Goal: Transaction & Acquisition: Book appointment/travel/reservation

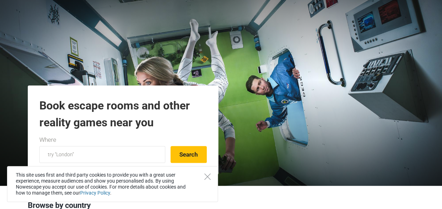
scroll to position [27, 0]
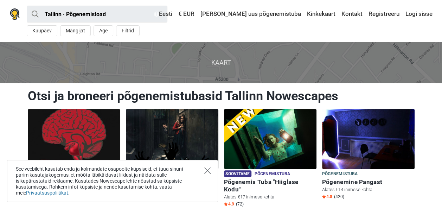
click at [209, 174] on icon "Close" at bounding box center [207, 170] width 6 height 6
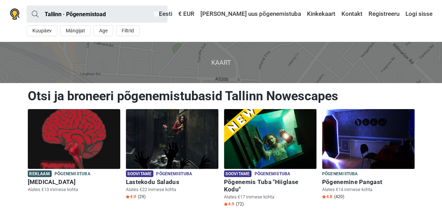
click at [212, 64] on span "Kaart" at bounding box center [220, 62] width 453 height 41
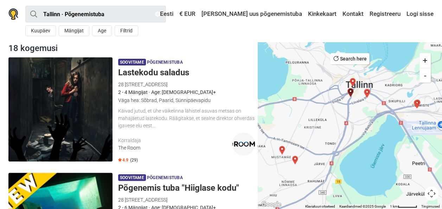
click at [218, 174] on div "Soovitame Põgenemistuba" at bounding box center [186, 178] width 137 height 8
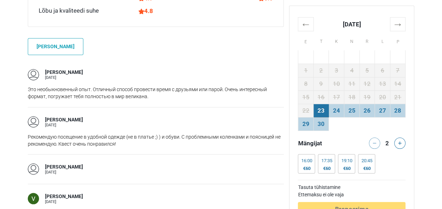
scroll to position [575, 0]
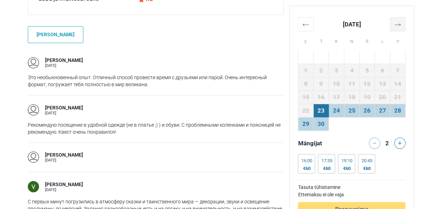
click at [398, 27] on th "→" at bounding box center [397, 24] width 15 height 14
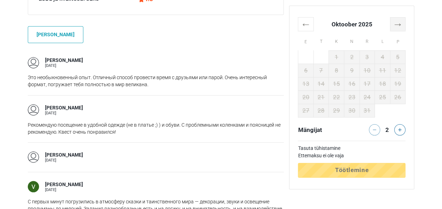
click at [398, 27] on th "→" at bounding box center [397, 24] width 15 height 14
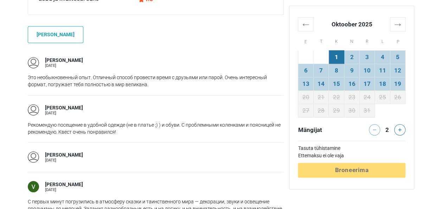
click at [302, 31] on th "E" at bounding box center [305, 40] width 15 height 19
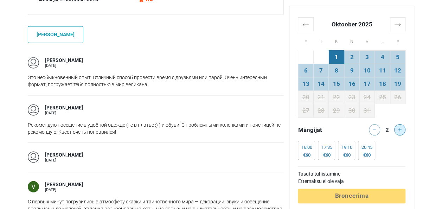
click at [399, 130] on icon at bounding box center [400, 130] width 4 height 4
click at [399, 130] on div at bounding box center [401, 129] width 14 height 11
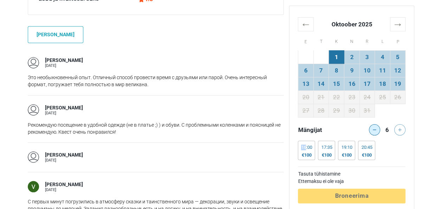
drag, startPoint x: 399, startPoint y: 130, endPoint x: 373, endPoint y: 129, distance: 26.7
click at [373, 129] on icon at bounding box center [375, 130] width 4 height 4
click at [397, 128] on button at bounding box center [399, 129] width 11 height 11
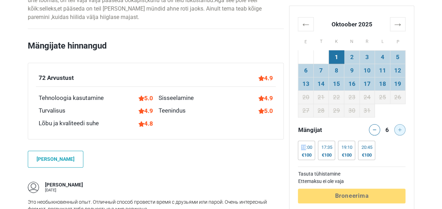
scroll to position [438, 0]
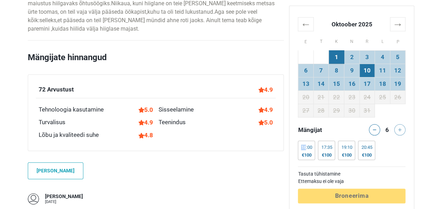
click at [372, 71] on td "10" at bounding box center [366, 70] width 15 height 13
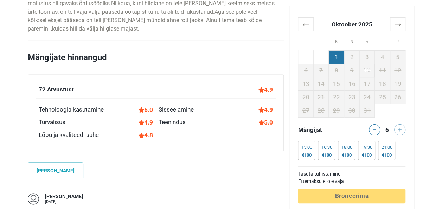
click at [333, 57] on td "1" at bounding box center [336, 56] width 15 height 13
click at [305, 30] on th "←" at bounding box center [305, 24] width 15 height 14
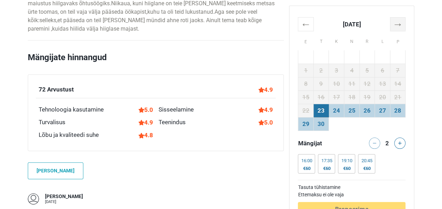
click at [397, 26] on th "→" at bounding box center [397, 24] width 15 height 14
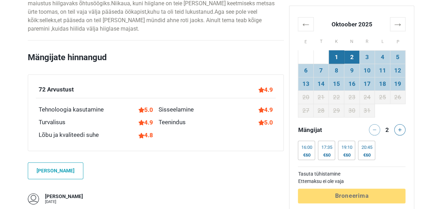
click at [348, 57] on td "2" at bounding box center [351, 56] width 15 height 13
click at [371, 58] on td "3" at bounding box center [366, 56] width 15 height 13
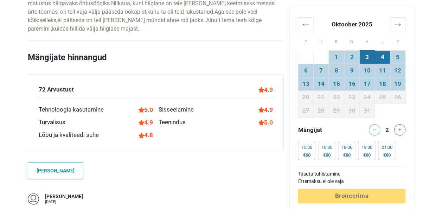
click at [384, 56] on td "4" at bounding box center [382, 56] width 15 height 13
click at [393, 56] on td "5" at bounding box center [397, 56] width 15 height 13
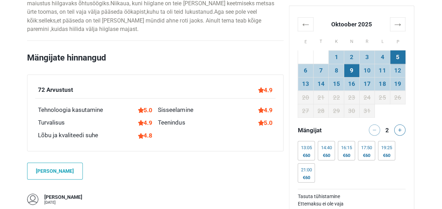
scroll to position [438, 0]
click at [382, 72] on td "11" at bounding box center [382, 70] width 15 height 13
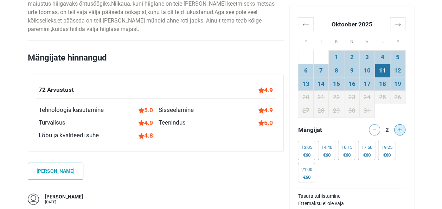
click at [401, 131] on icon at bounding box center [400, 130] width 4 height 4
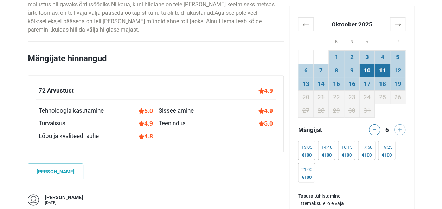
click at [369, 70] on td "10" at bounding box center [366, 70] width 15 height 13
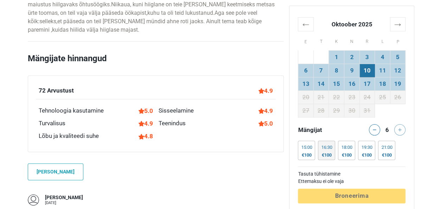
click at [328, 152] on div "€100" at bounding box center [326, 155] width 11 height 6
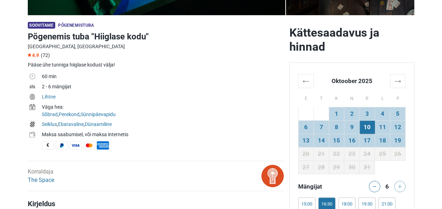
scroll to position [226, 0]
